Goal: Task Accomplishment & Management: Complete application form

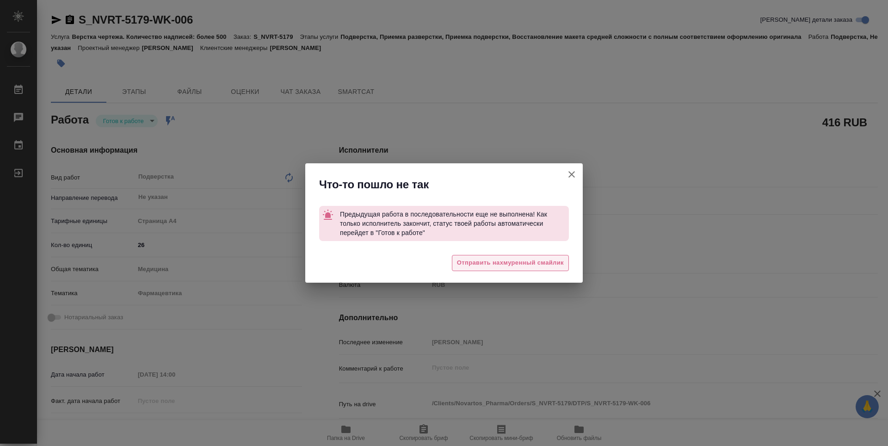
click at [523, 263] on span "Отправить нахмуренный смайлик" at bounding box center [510, 262] width 107 height 11
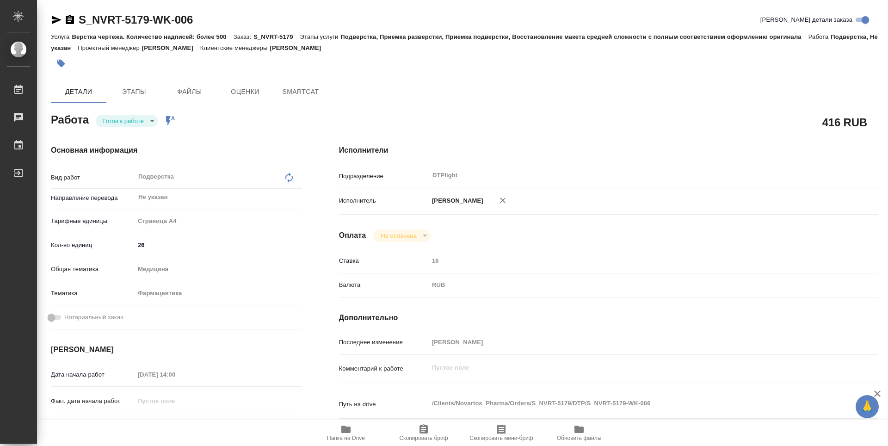
type textarea "x"
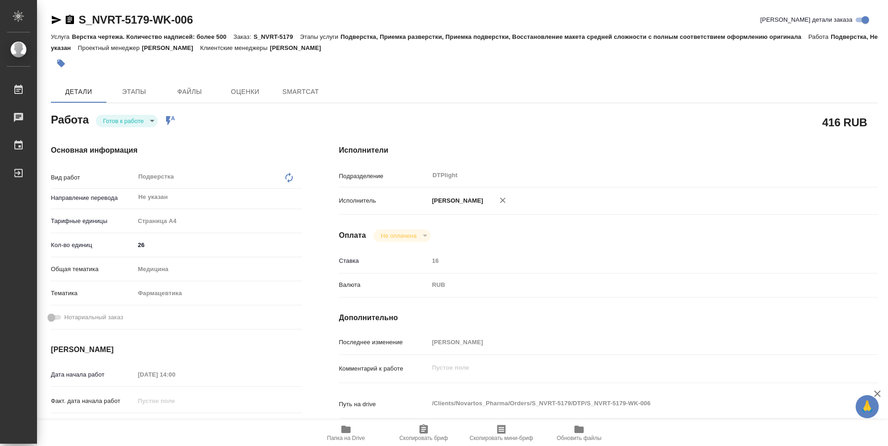
type textarea "x"
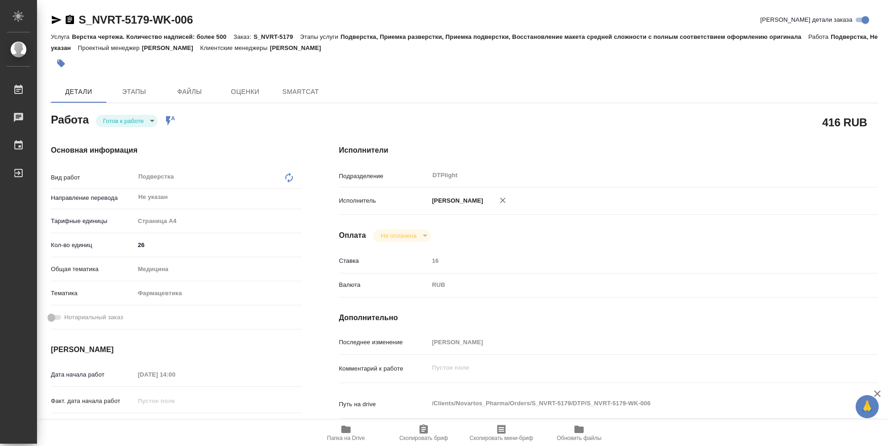
type textarea "x"
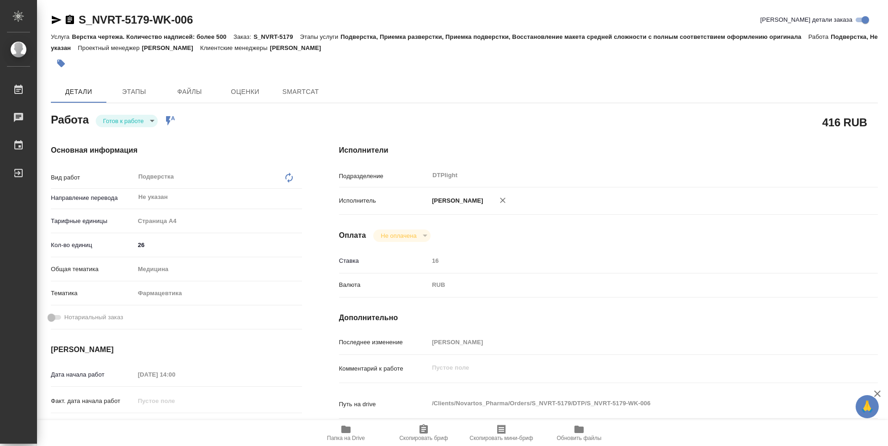
click at [148, 116] on body "🙏 .cls-1 fill:#fff; AWATERA Guselnikov Roman Работы Чаты График Выйти S_NVRT-51…" at bounding box center [444, 223] width 888 height 446
type textarea "x"
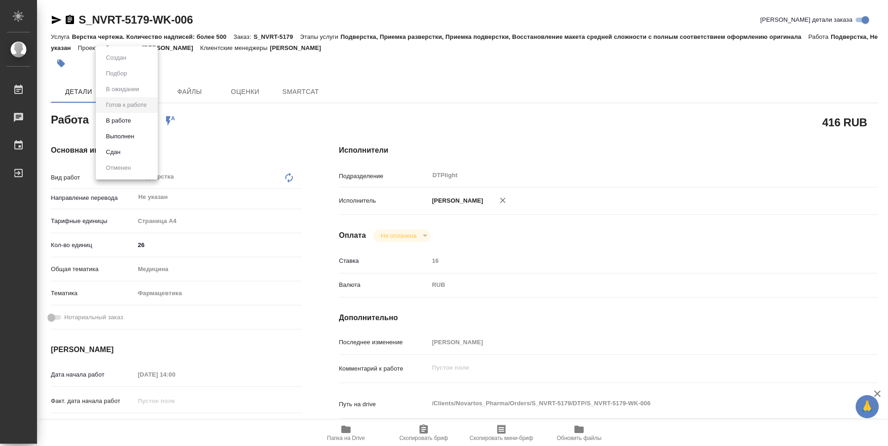
type textarea "x"
click at [124, 121] on button "В работе" at bounding box center [118, 121] width 31 height 10
type textarea "x"
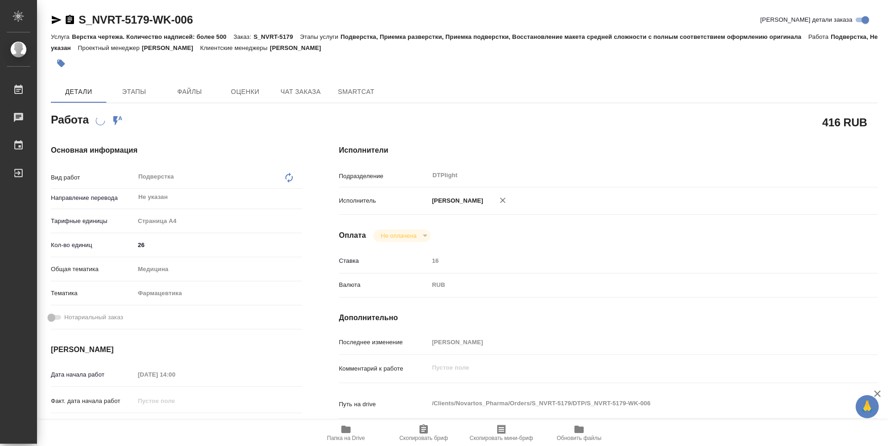
type textarea "x"
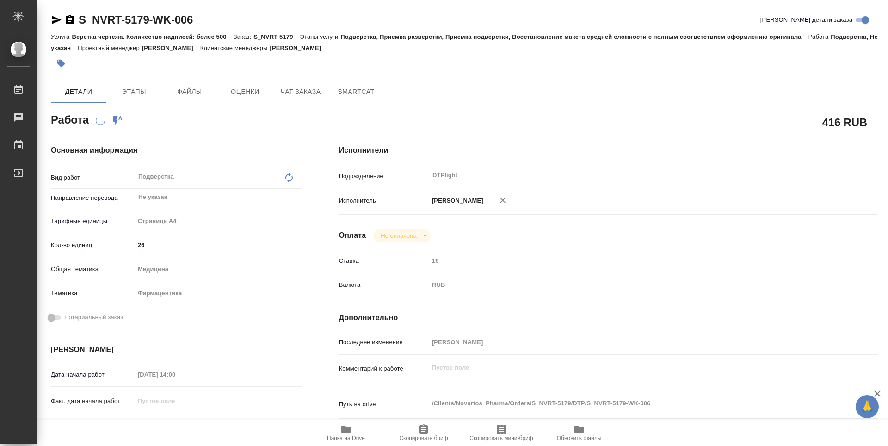
type textarea "x"
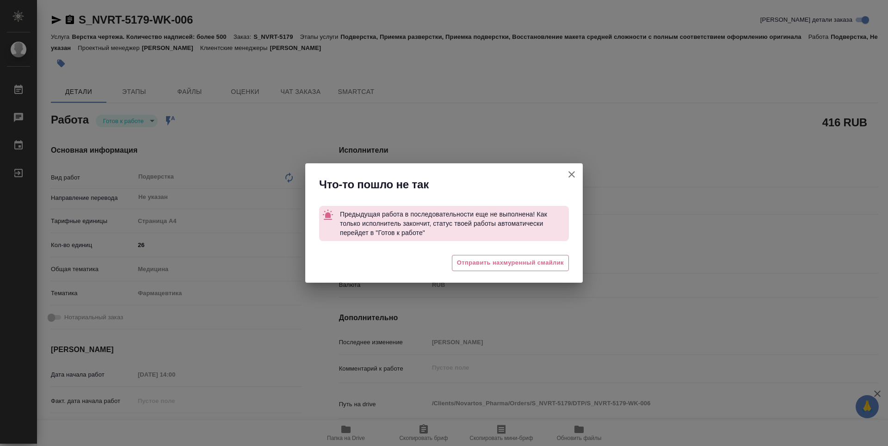
type textarea "x"
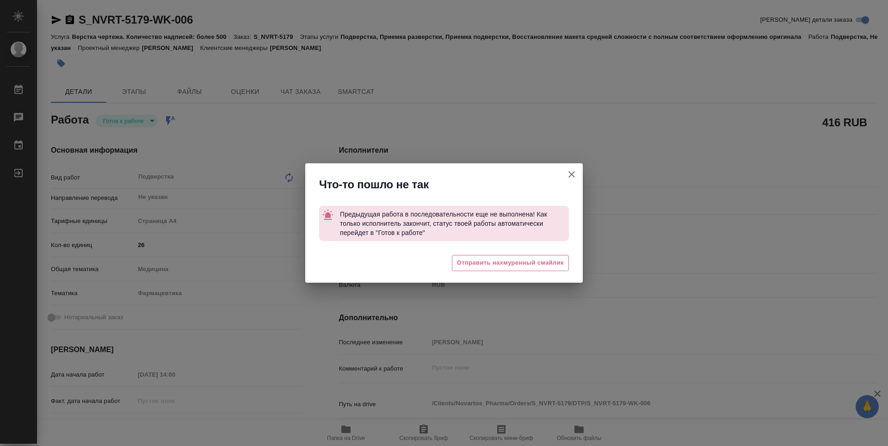
type textarea "x"
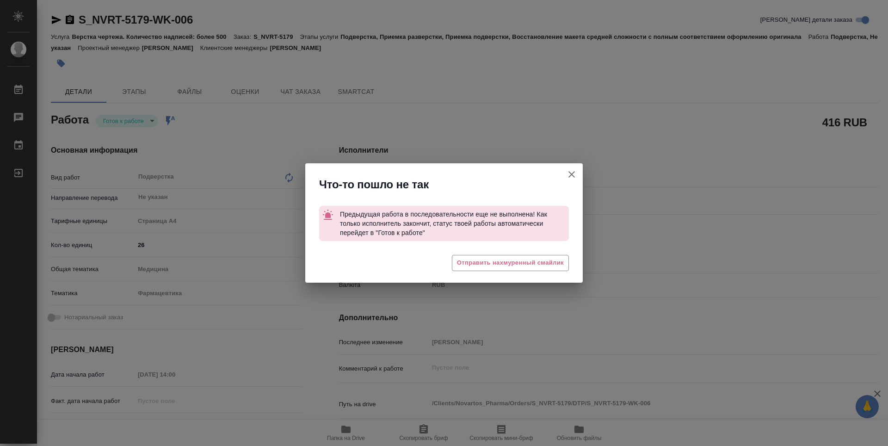
type textarea "x"
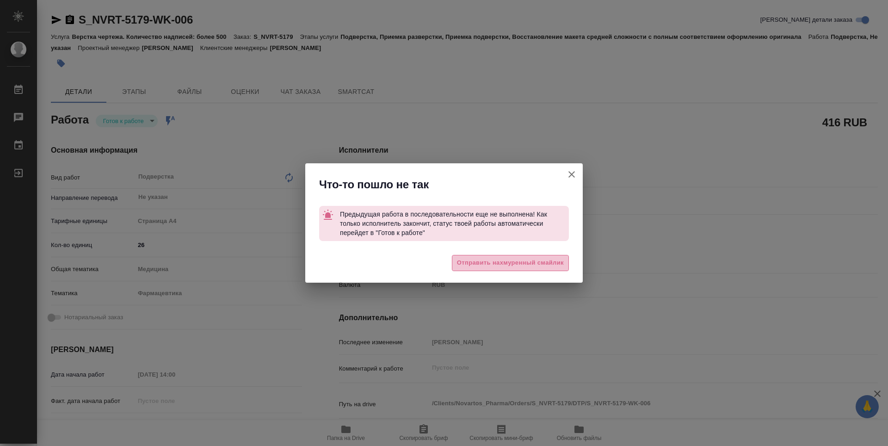
click at [544, 265] on span "Отправить нахмуренный смайлик" at bounding box center [510, 262] width 107 height 11
type textarea "x"
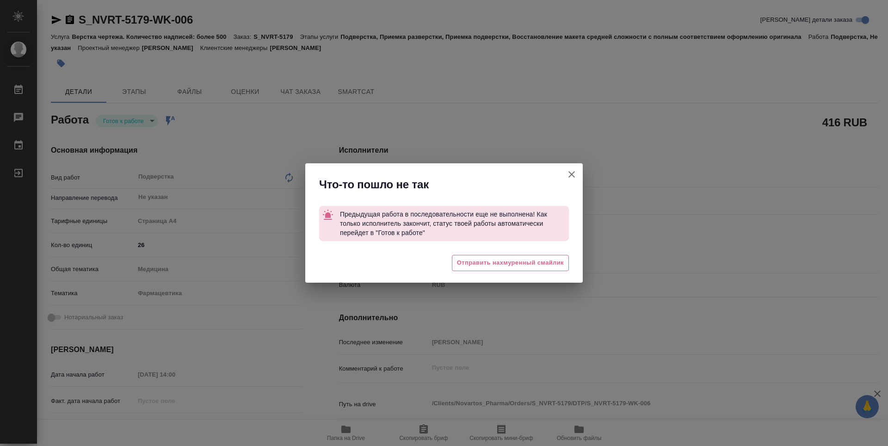
type textarea "x"
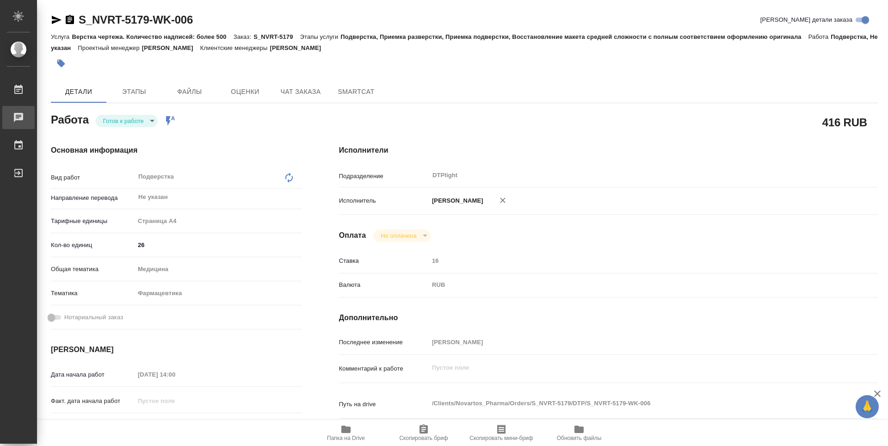
type textarea "x"
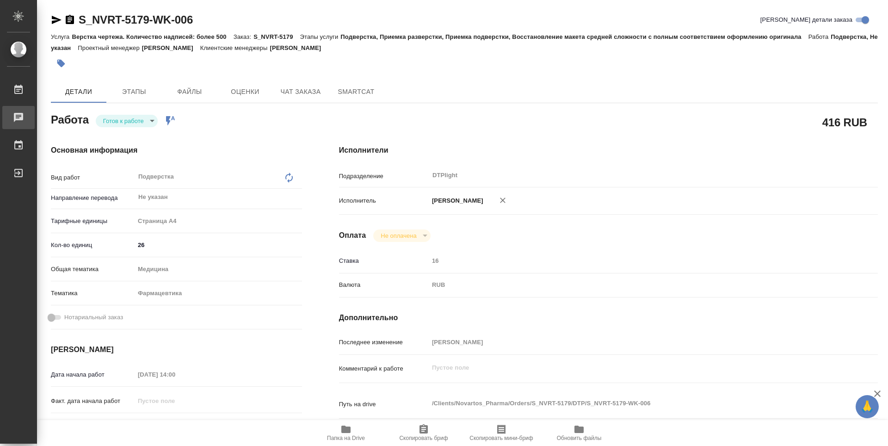
type textarea "x"
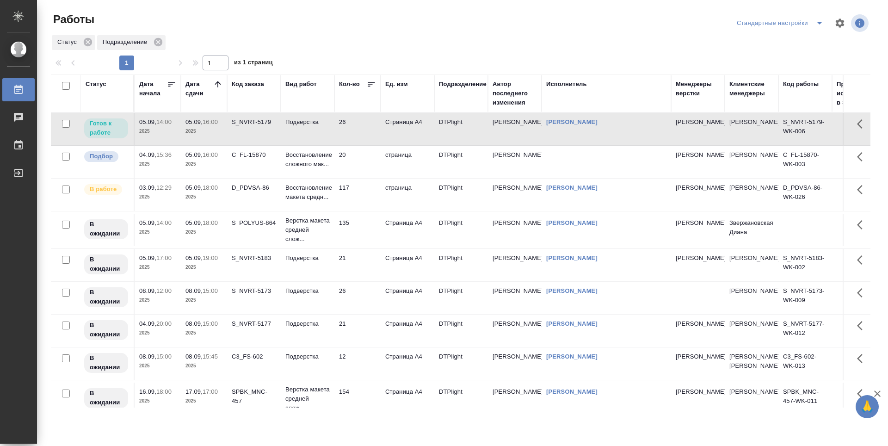
click at [242, 164] on td "C_FL-15870" at bounding box center [254, 162] width 54 height 32
